Goal: Information Seeking & Learning: Learn about a topic

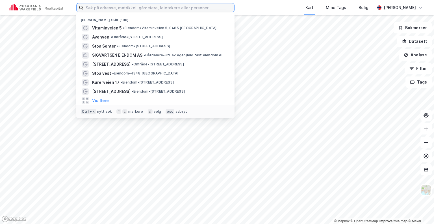
click at [178, 7] on input at bounding box center [158, 7] width 151 height 8
click at [173, 8] on input at bounding box center [158, 7] width 151 height 8
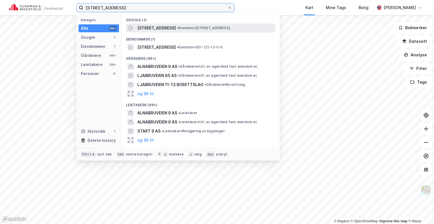
type input "[STREET_ADDRESS]"
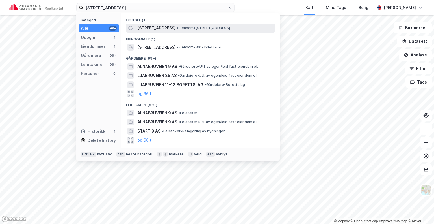
click at [177, 28] on span "• Eiendom • [STREET_ADDRESS]" at bounding box center [203, 28] width 53 height 5
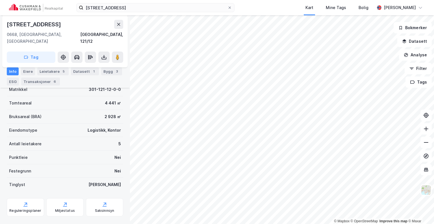
scroll to position [119, 0]
click at [23, 200] on icon at bounding box center [26, 203] width 6 height 6
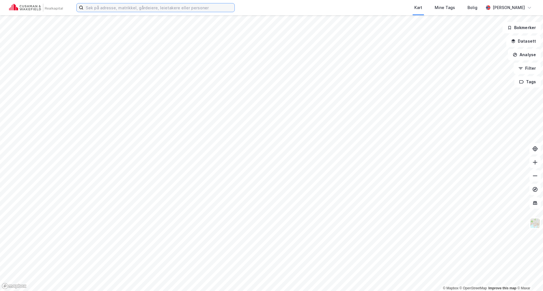
click at [134, 9] on input at bounding box center [158, 7] width 151 height 8
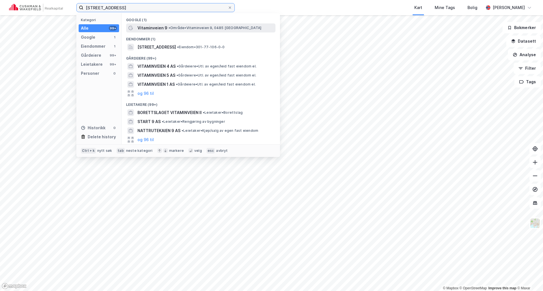
type input "vitaminveien 9"
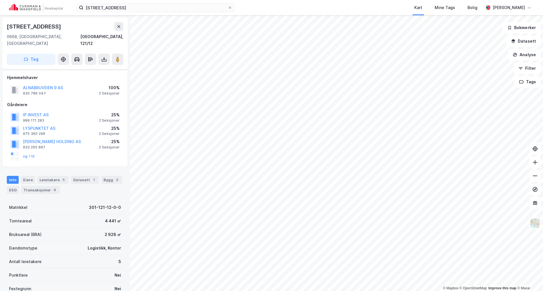
scroll to position [77, 0]
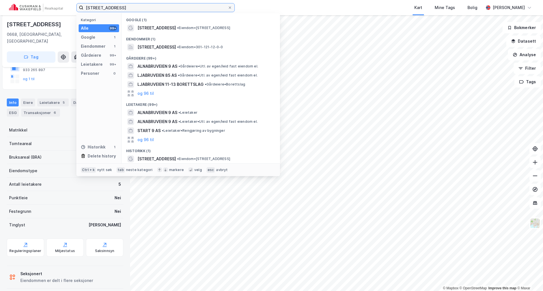
click at [143, 6] on input "[STREET_ADDRESS]" at bounding box center [155, 7] width 144 height 8
type input "nydalen"
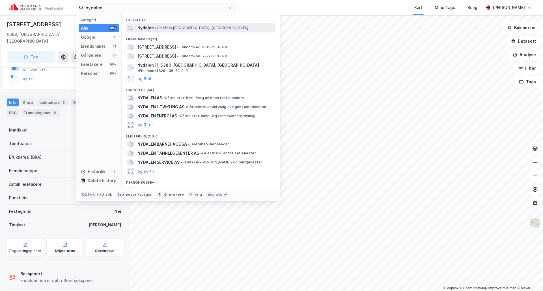
click at [148, 29] on span "Nydalen" at bounding box center [145, 28] width 16 height 7
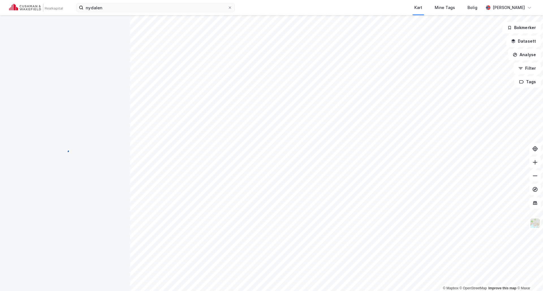
scroll to position [23, 0]
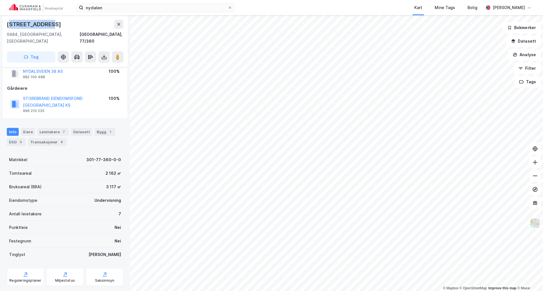
drag, startPoint x: 10, startPoint y: 25, endPoint x: 61, endPoint y: 27, distance: 51.7
click at [61, 27] on div "Nydalsveien 38" at bounding box center [65, 24] width 116 height 9
click at [47, 25] on div "Nydalsveien 38" at bounding box center [34, 24] width 55 height 9
click at [36, 24] on div "Nydalsveien 38" at bounding box center [34, 24] width 55 height 9
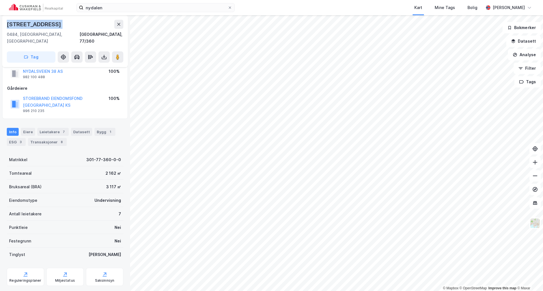
click at [36, 24] on div "Nydalsveien 38" at bounding box center [34, 24] width 55 height 9
copy div "Nydalsveien 38"
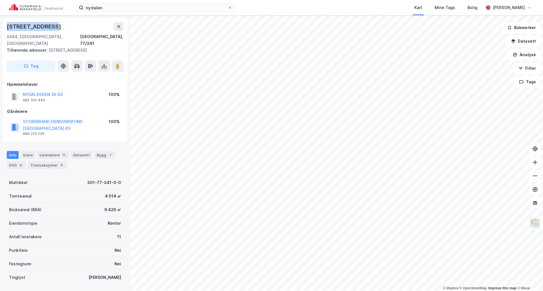
drag, startPoint x: 62, startPoint y: 26, endPoint x: 7, endPoint y: 25, distance: 55.4
click at [7, 25] on div "Nydalsveien 36a 0484, Oslo, Oslo Oslo, 77/341 Tilhørende adresser: Nydalsveien …" at bounding box center [64, 47] width 125 height 59
copy div "Nydalsveien 36a"
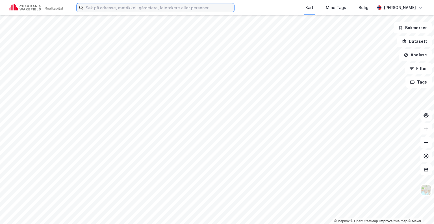
click at [112, 8] on input at bounding box center [158, 7] width 151 height 8
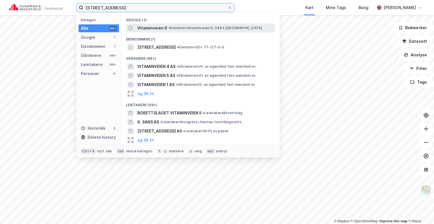
type input "vitaminveien 6"
